Goal: Task Accomplishment & Management: Use online tool/utility

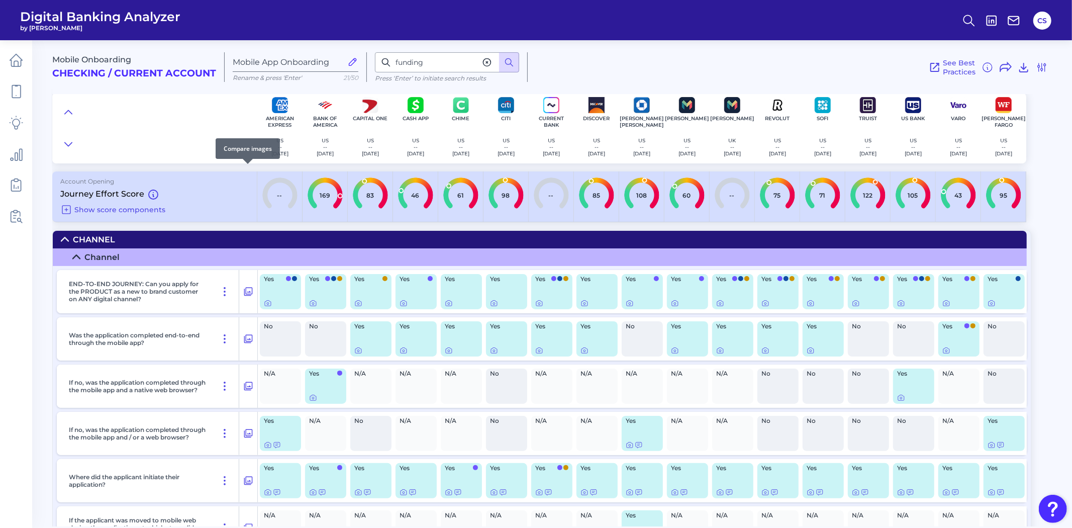
scroll to position [4506, 0]
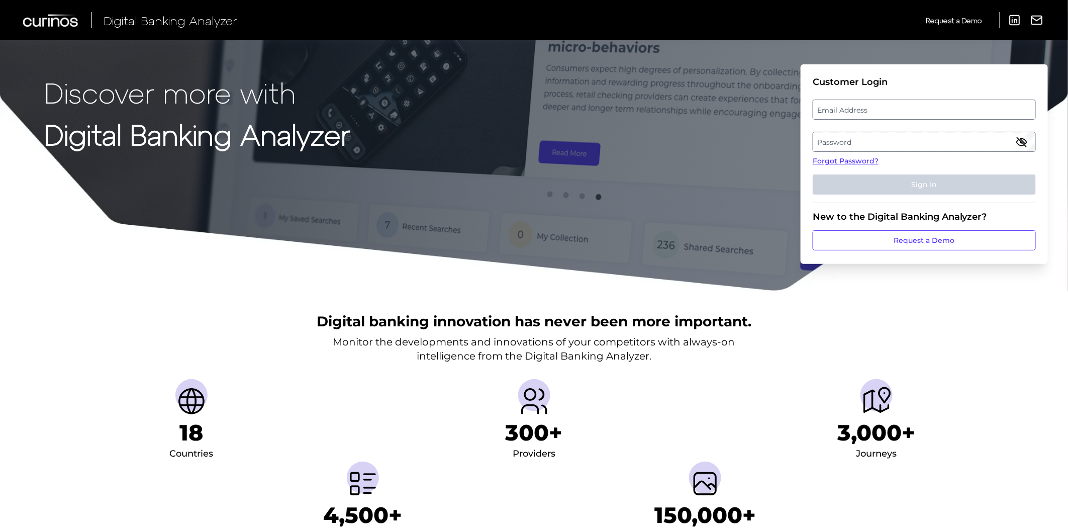
click at [867, 105] on label "Email Address" at bounding box center [924, 110] width 222 height 18
click at [867, 105] on input "email" at bounding box center [924, 110] width 223 height 20
type input "[PERSON_NAME][EMAIL_ADDRESS][PERSON_NAME][PERSON_NAME][DOMAIN_NAME]"
click at [887, 139] on label "Password" at bounding box center [924, 142] width 222 height 18
click at [886, 141] on label "Password" at bounding box center [924, 142] width 222 height 18
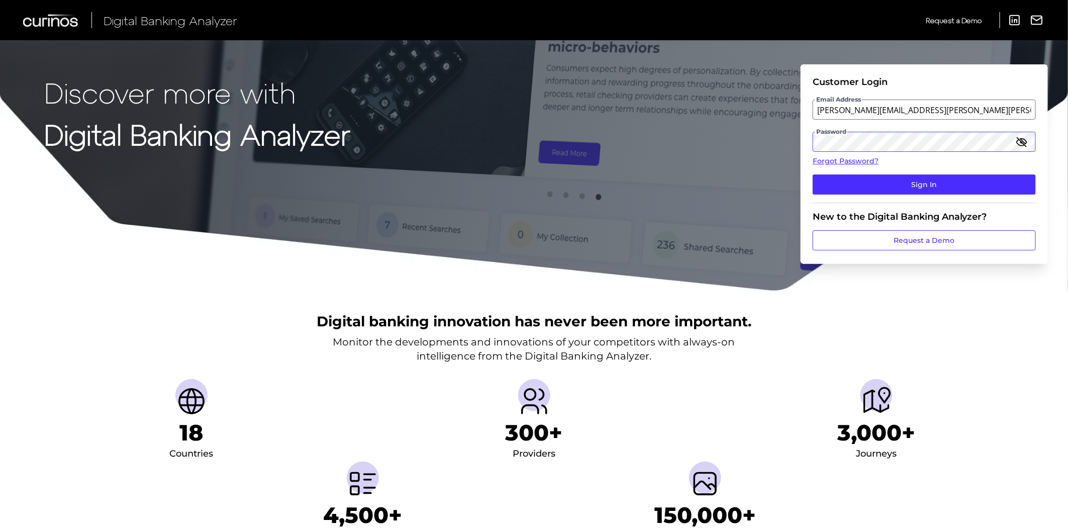
click at [813, 174] on button "Sign In" at bounding box center [924, 184] width 223 height 20
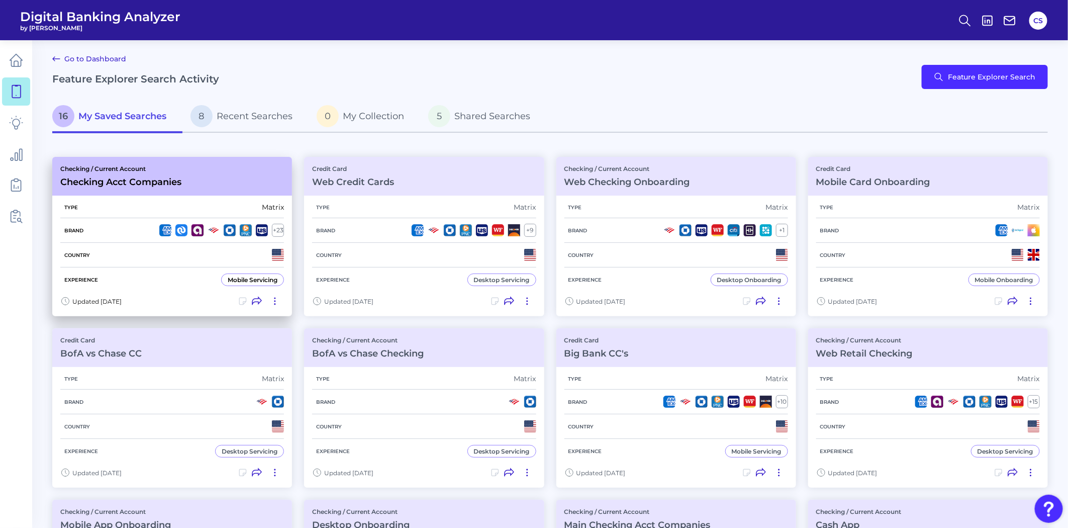
click at [176, 249] on div "Country" at bounding box center [172, 255] width 224 height 25
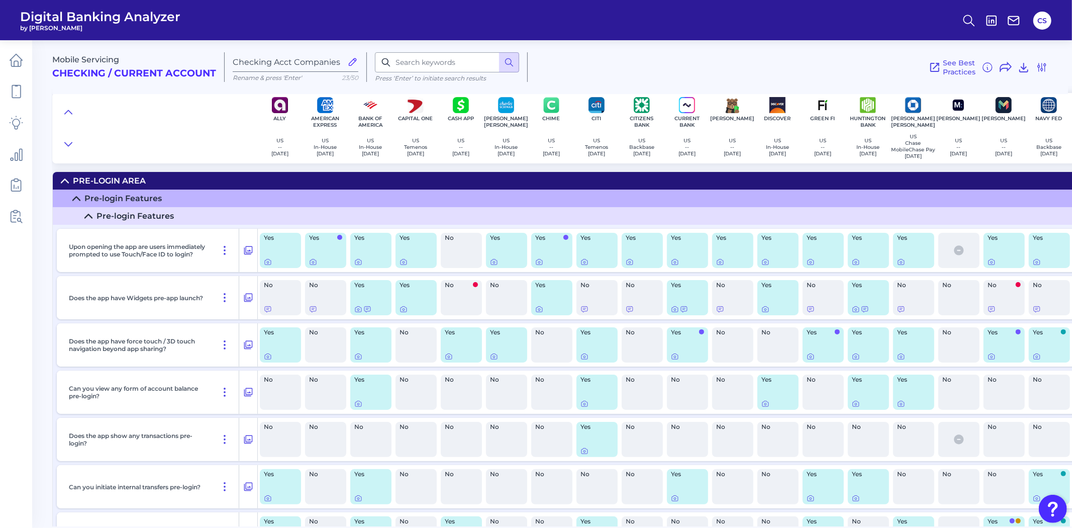
click at [395, 62] on input at bounding box center [447, 62] width 144 height 20
type input "auto"
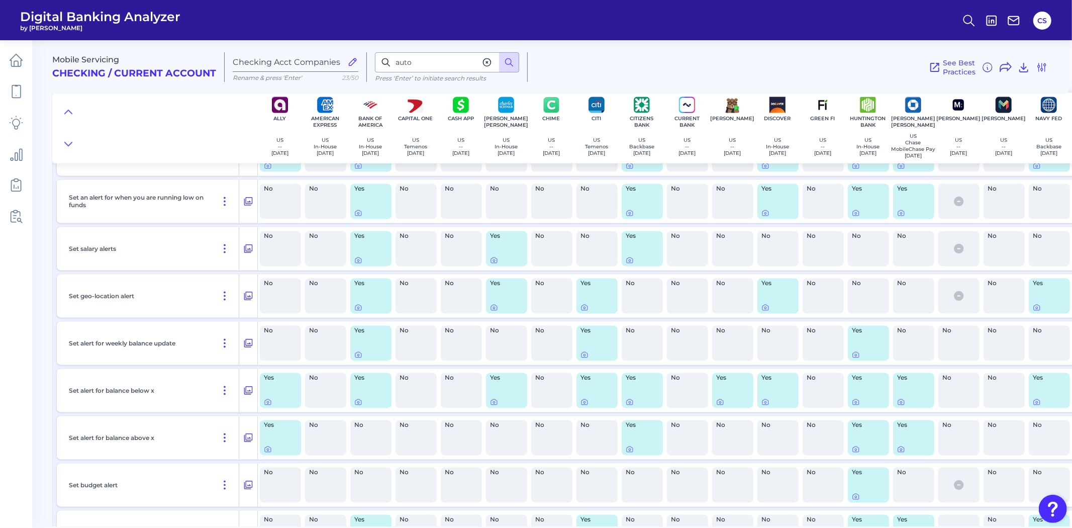
scroll to position [14711, 0]
